Goal: Check status: Check status

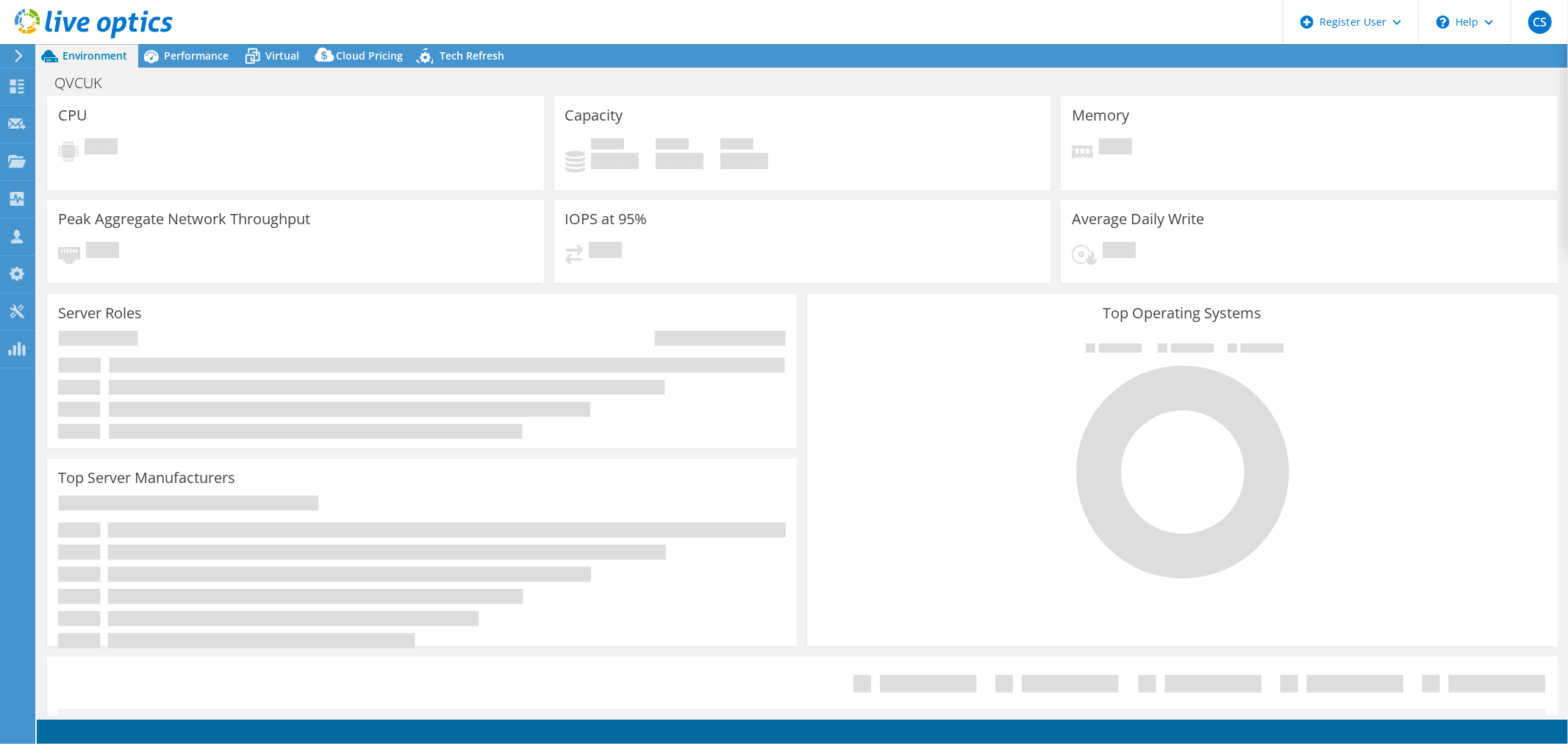
select select "USD"
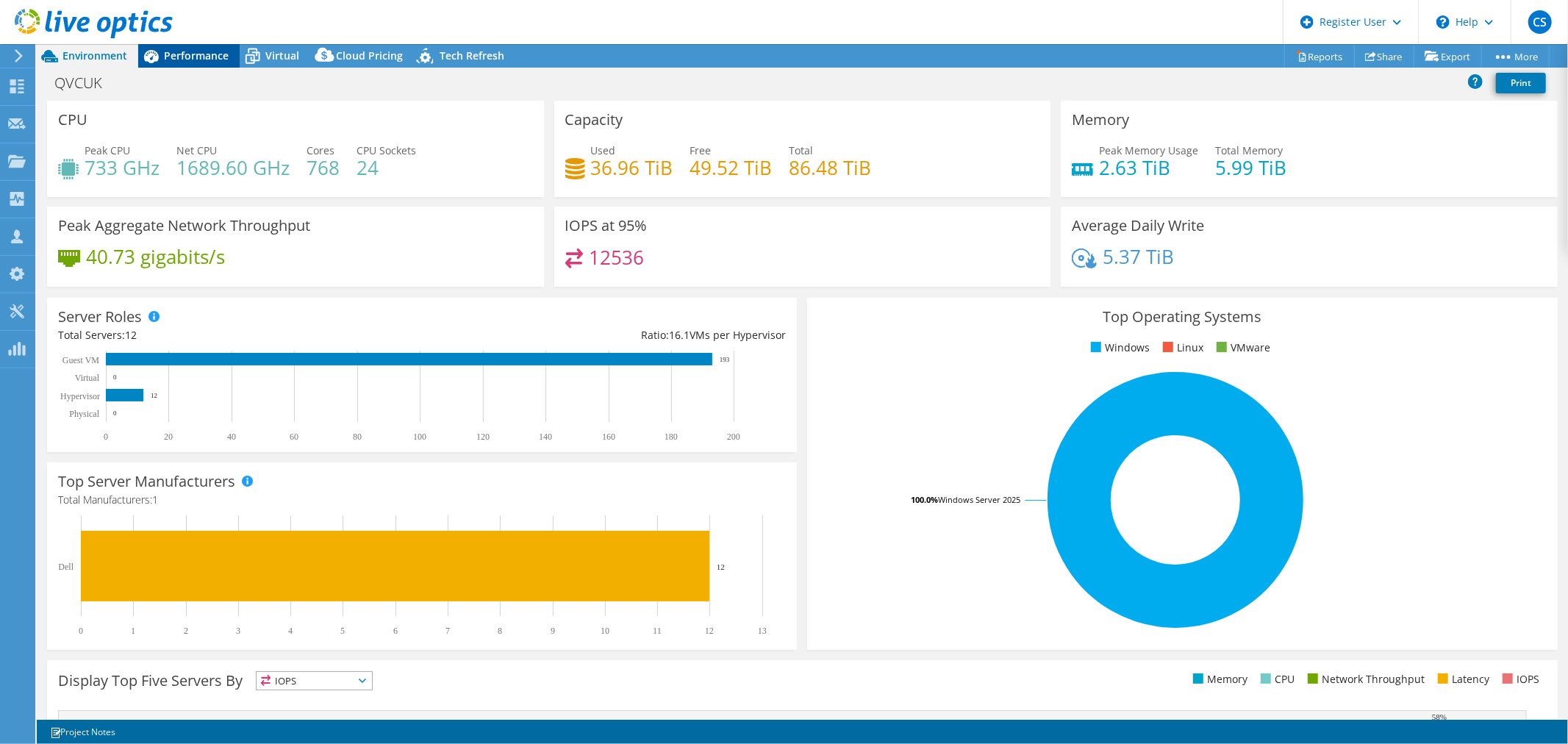
click at [200, 57] on span "Performance" at bounding box center [196, 56] width 64 height 14
